Goal: Find specific page/section: Find specific page/section

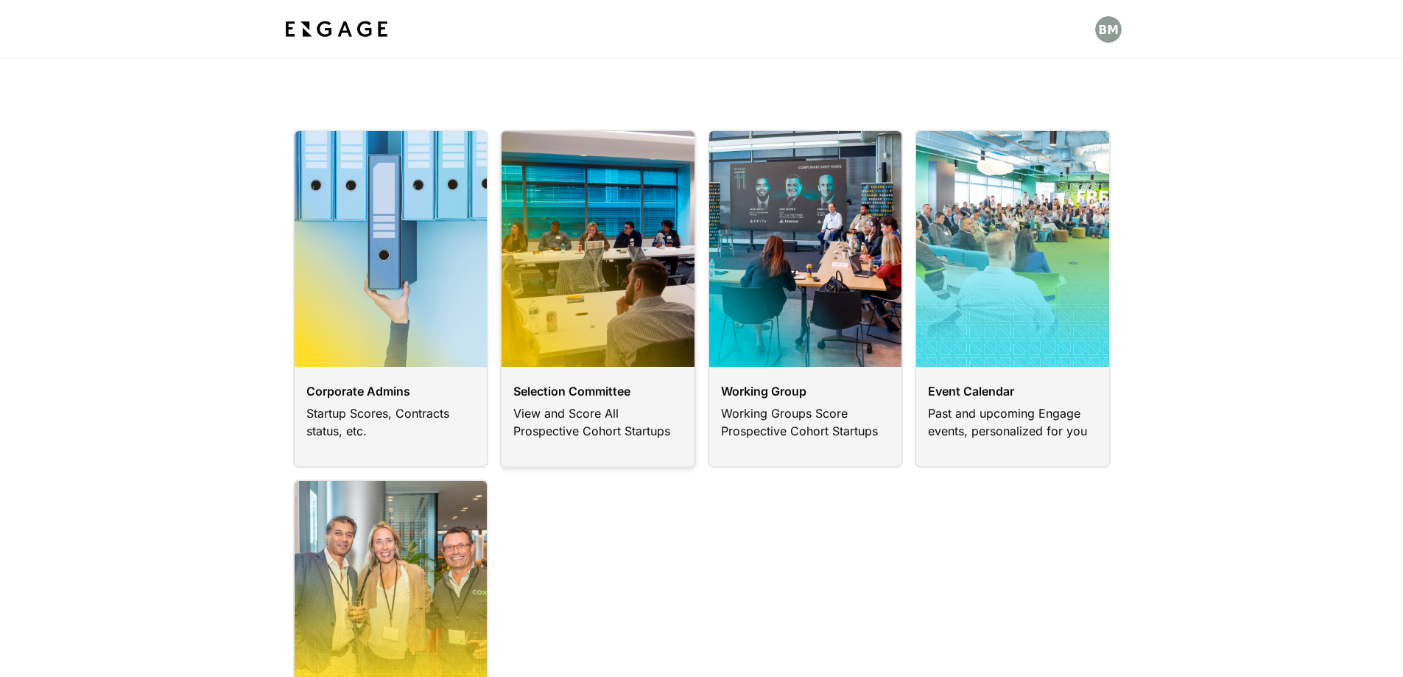
click at [652, 393] on link at bounding box center [598, 299] width 196 height 338
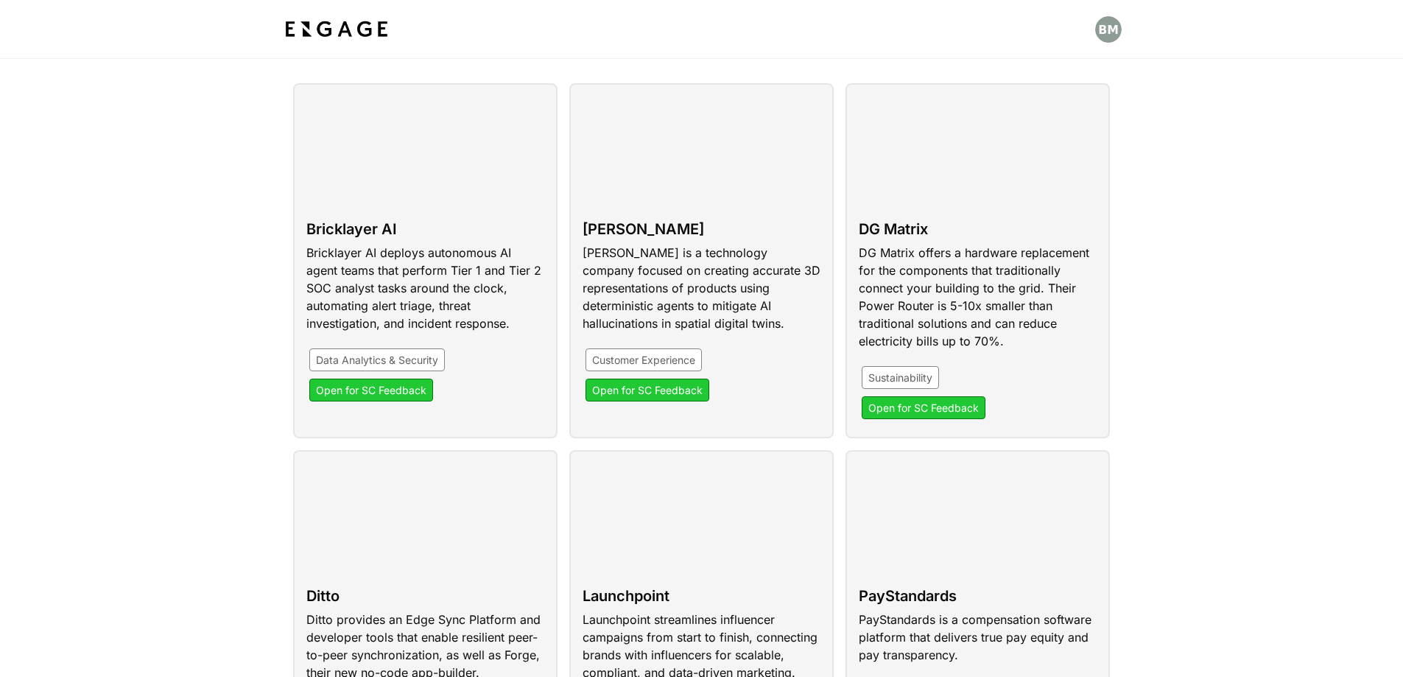
scroll to position [74, 0]
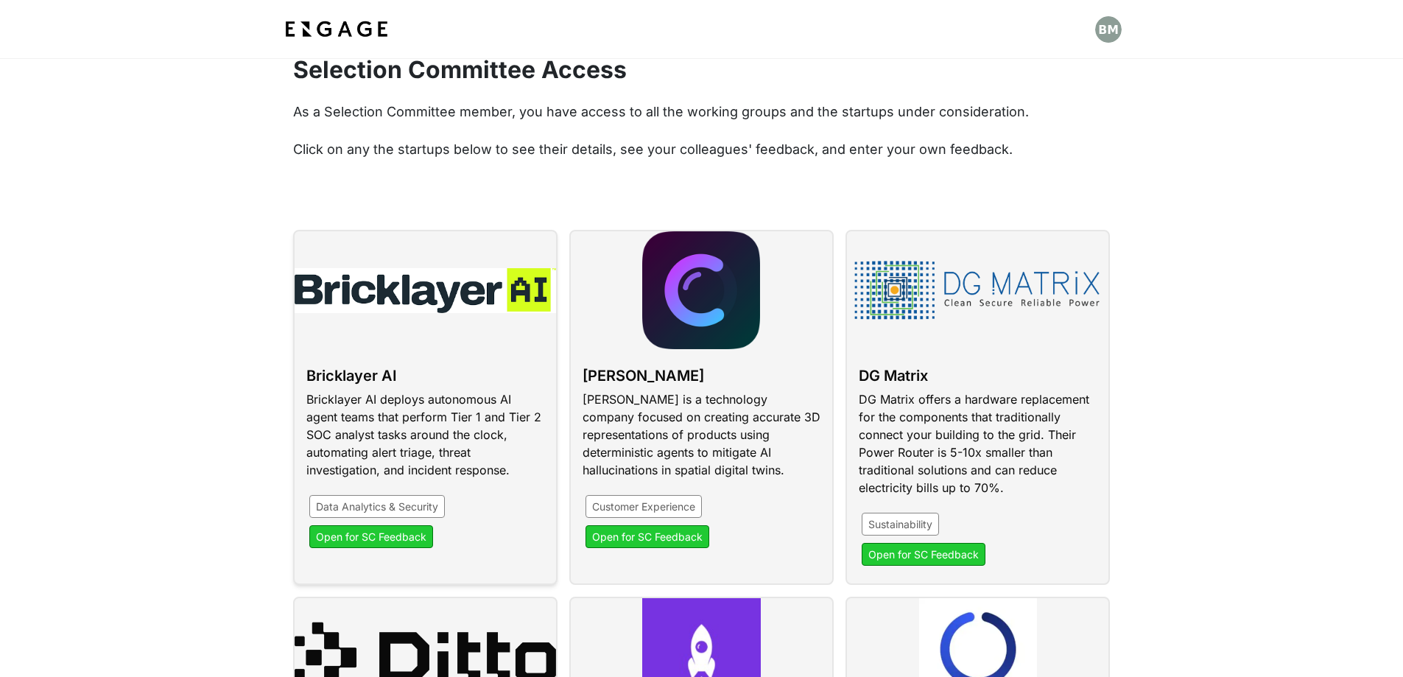
click at [385, 543] on link at bounding box center [425, 407] width 264 height 355
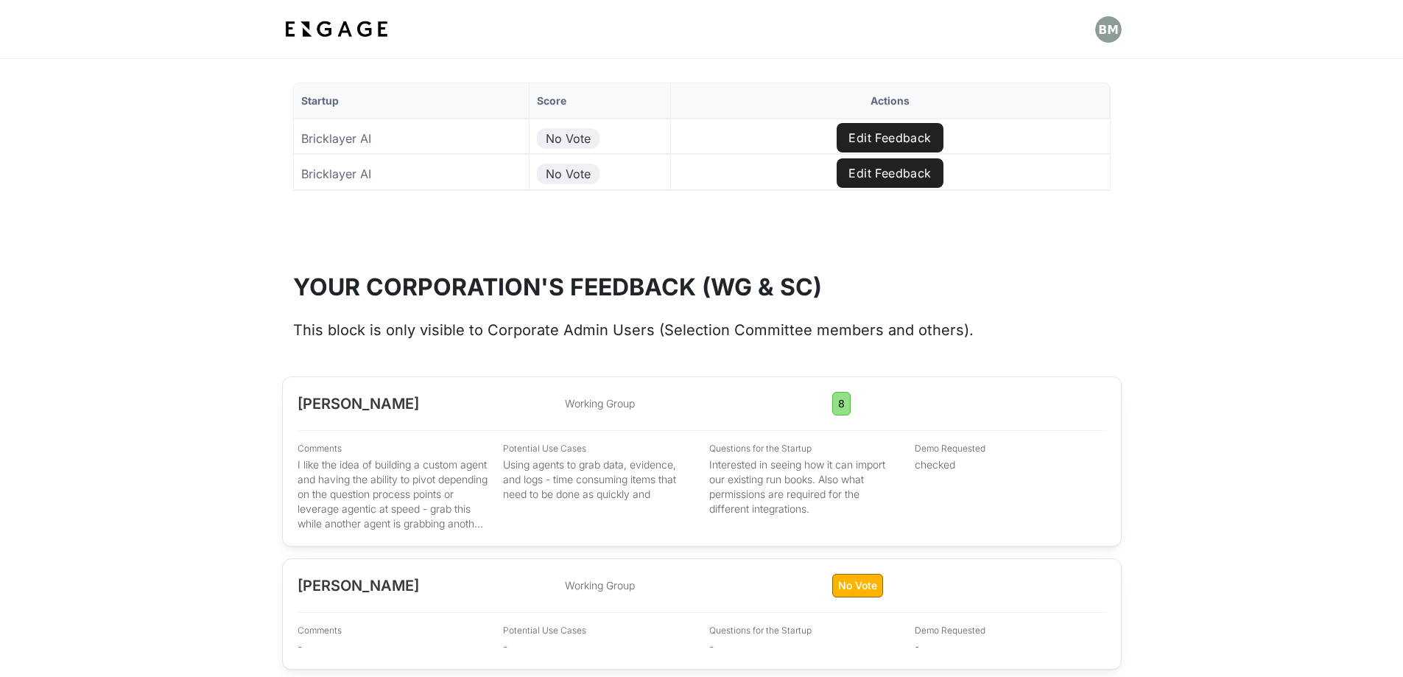
scroll to position [1552, 0]
